Goal: Task Accomplishment & Management: Manage account settings

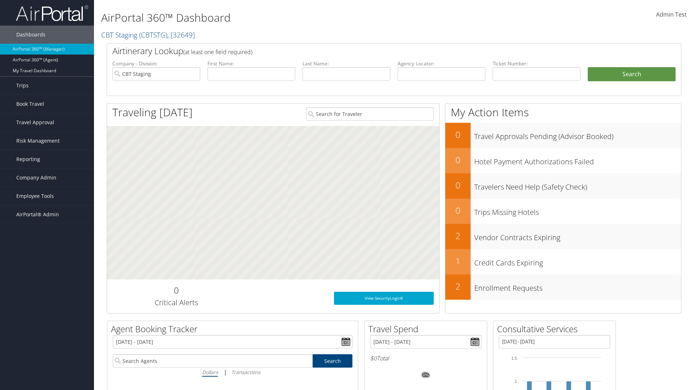
click at [671, 14] on span "Admin Test" at bounding box center [671, 14] width 31 height 8
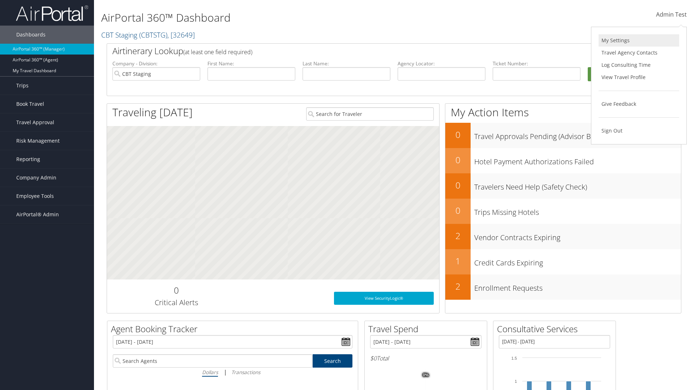
click at [638, 40] on link "My Settings" at bounding box center [638, 40] width 81 height 12
